Goal: Find contact information: Find contact information

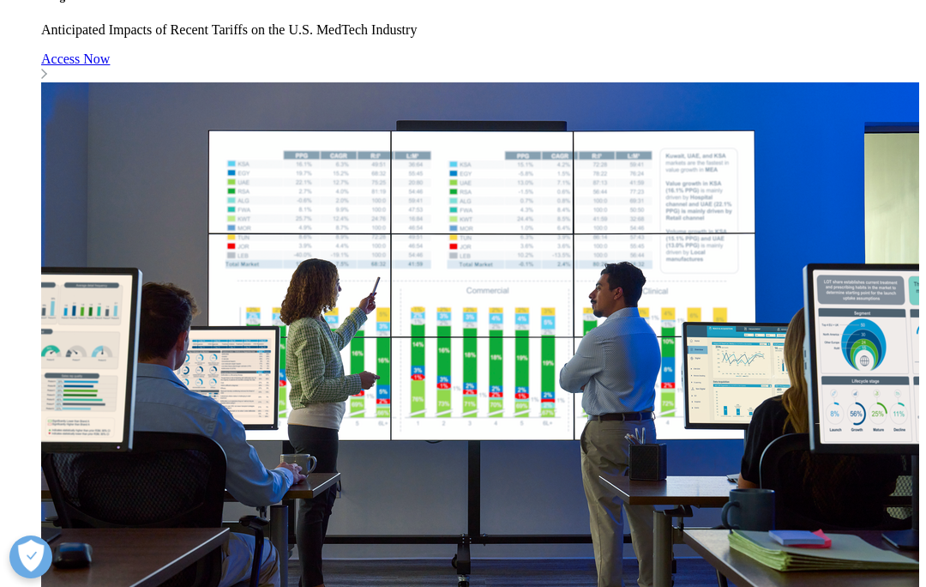
scroll to position [3963, 0]
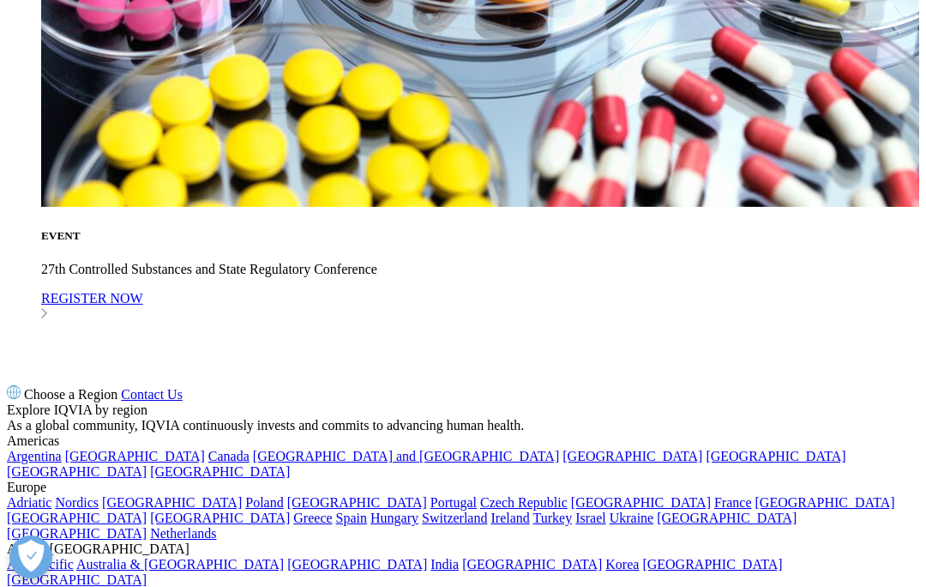
scroll to position [62, 0]
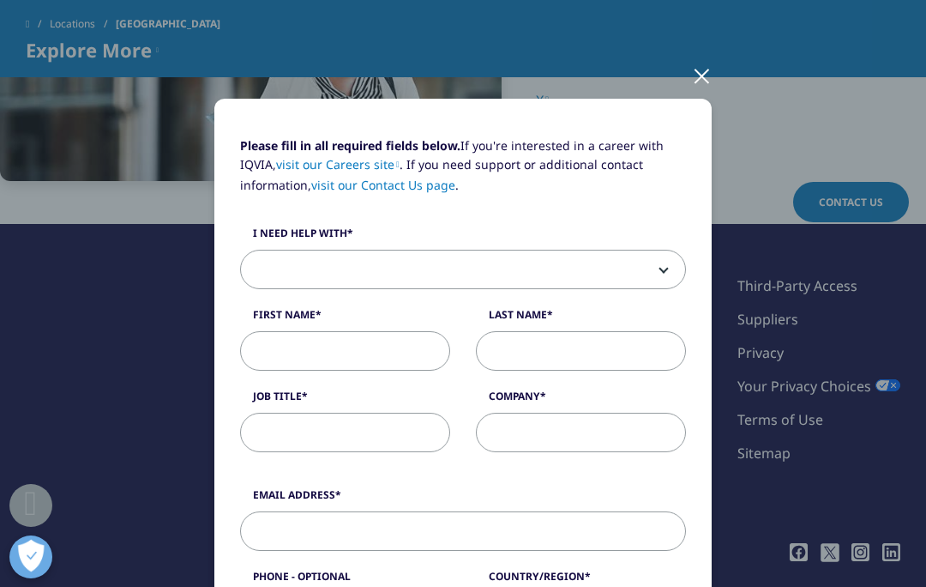
click at [704, 77] on div at bounding box center [702, 74] width 20 height 47
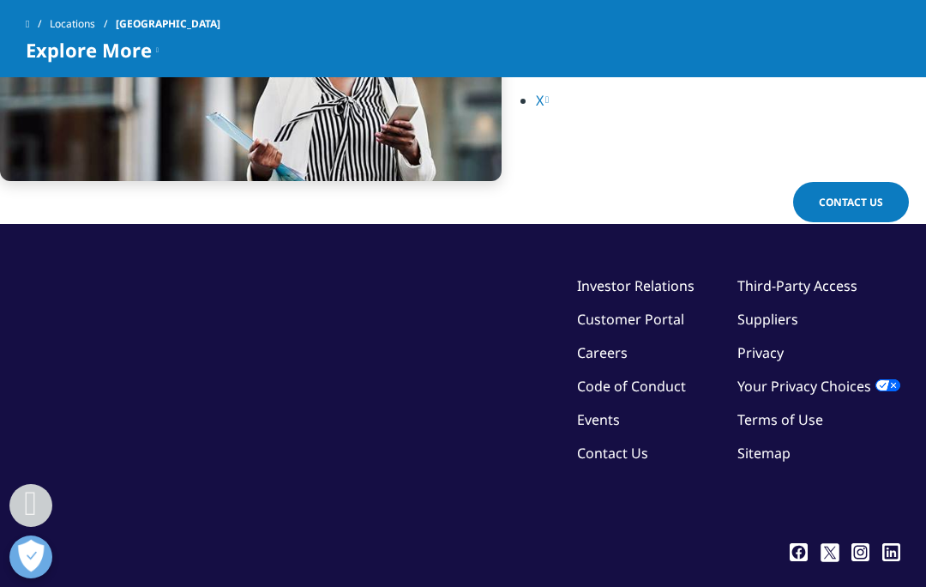
click at [619, 450] on link "Contact Us" at bounding box center [612, 452] width 71 height 19
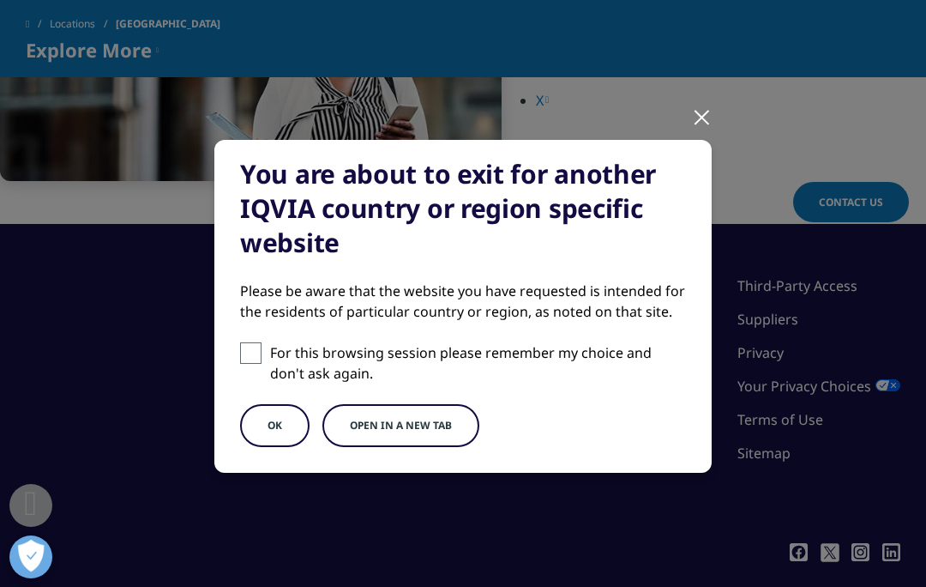
scroll to position [21, 0]
click at [398, 427] on button "Open in a new tab" at bounding box center [400, 425] width 157 height 43
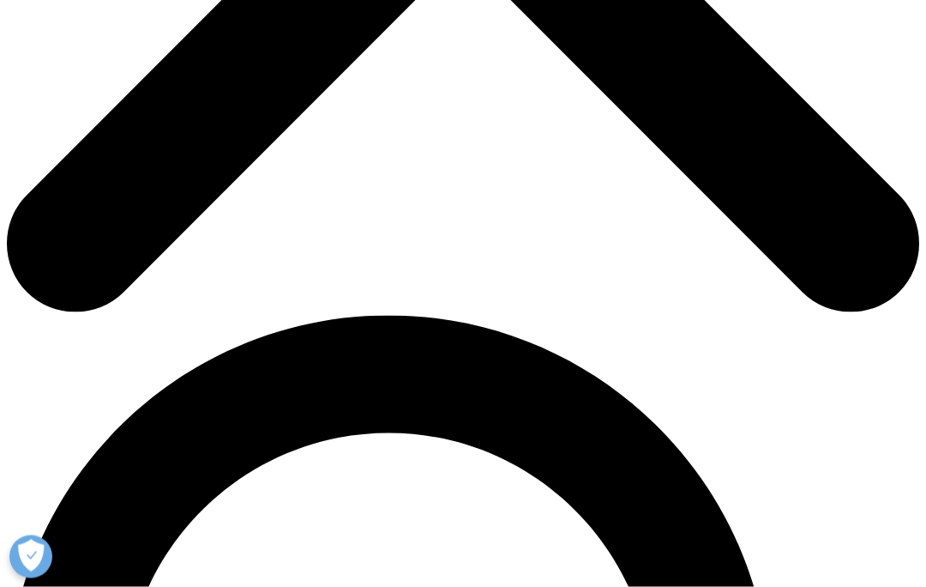
scroll to position [628, 0]
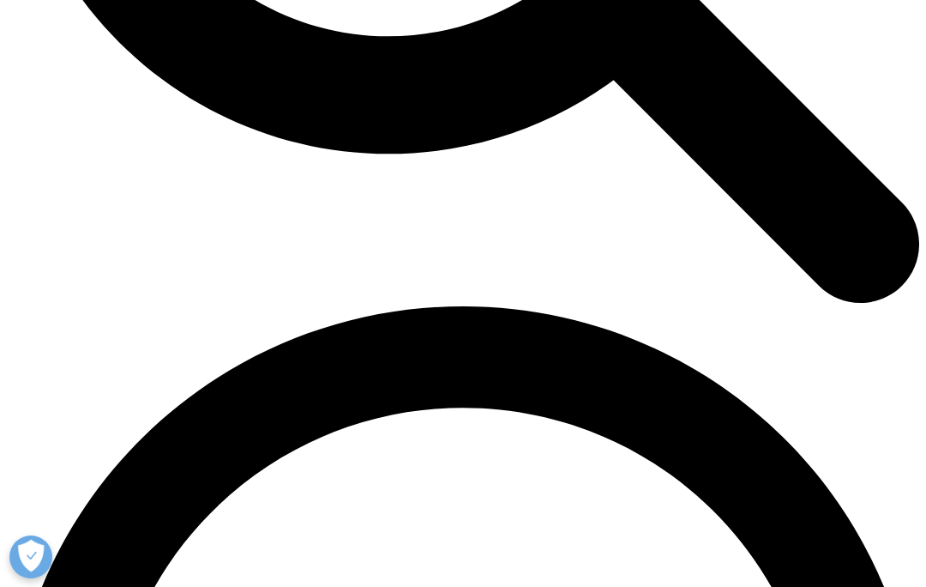
scroll to position [1550, 0]
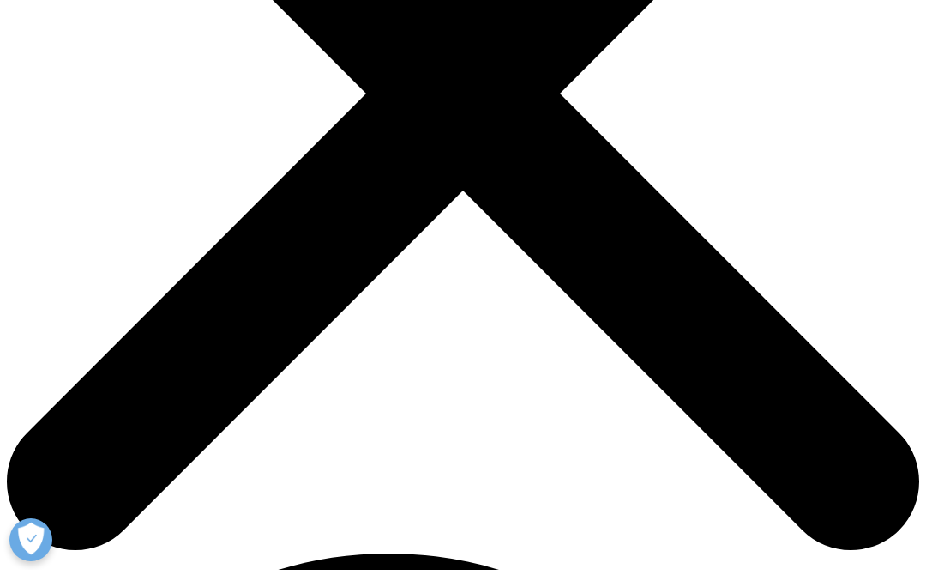
scroll to position [392, 0]
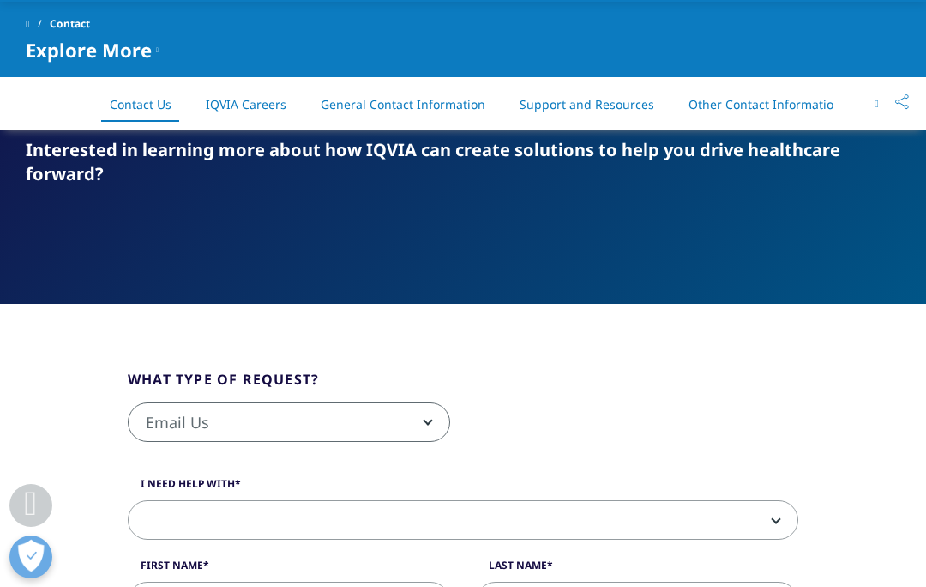
scroll to position [0, 0]
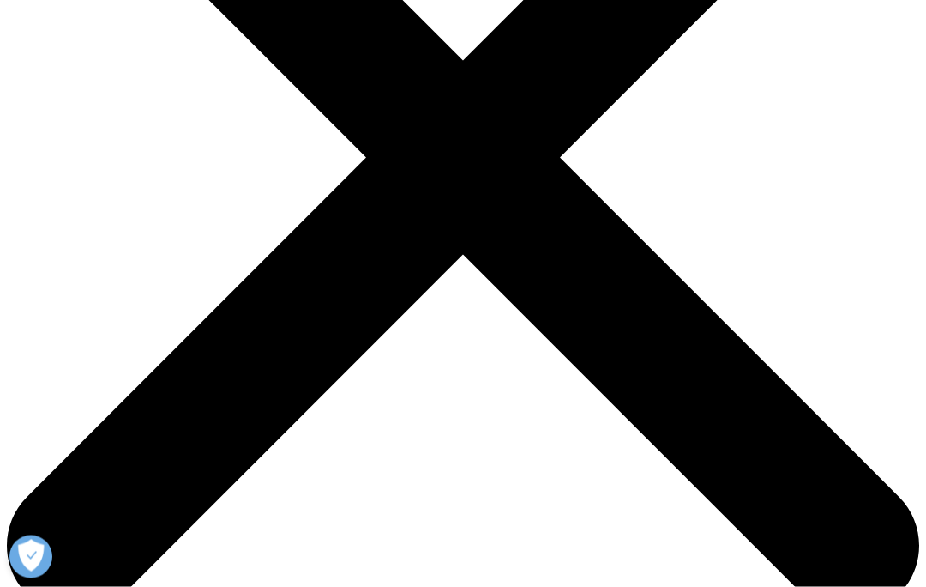
scroll to position [324, 0]
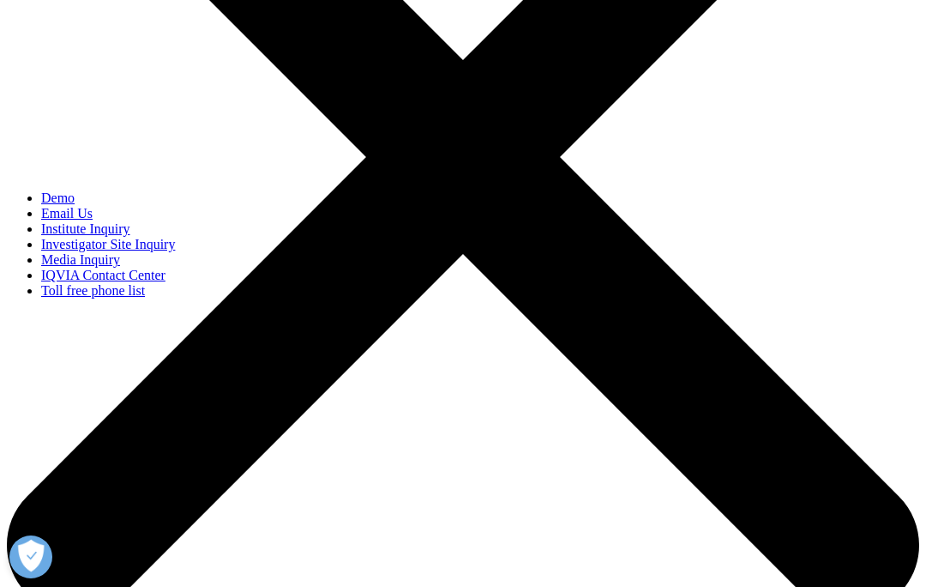
click at [145, 298] on link "Toll free phone list" at bounding box center [93, 290] width 104 height 15
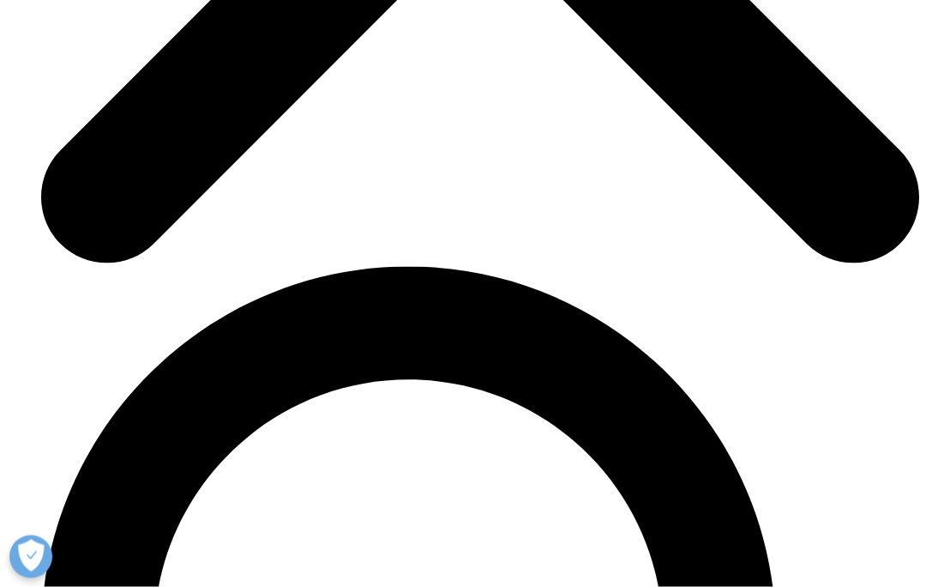
scroll to position [4907, 0]
